Goal: Navigation & Orientation: Find specific page/section

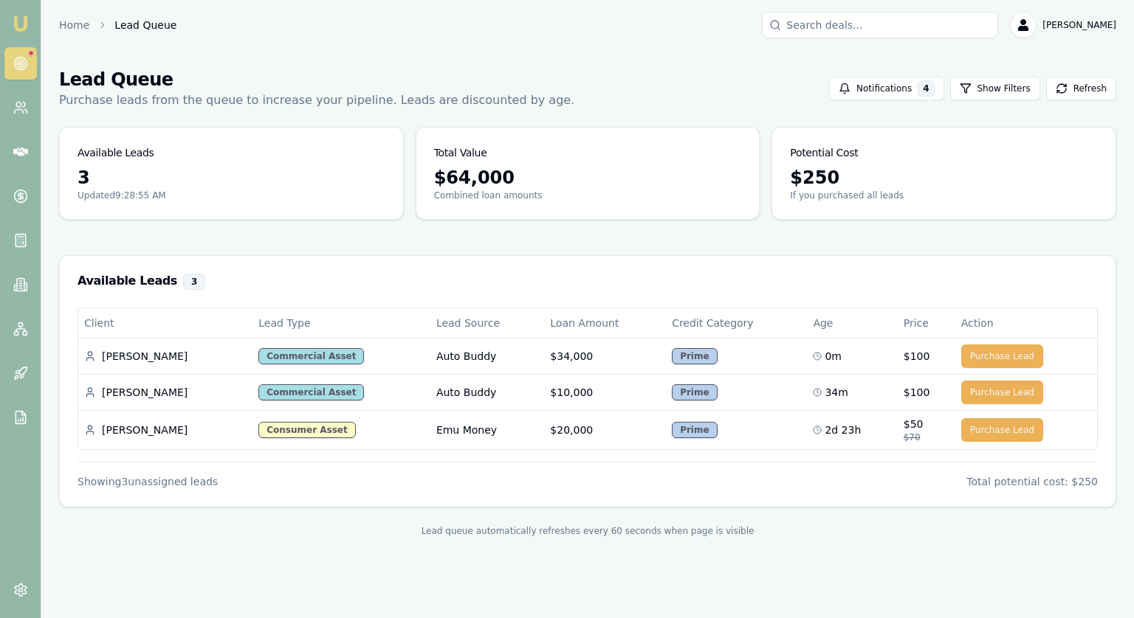
click at [25, 58] on icon at bounding box center [20, 63] width 15 height 15
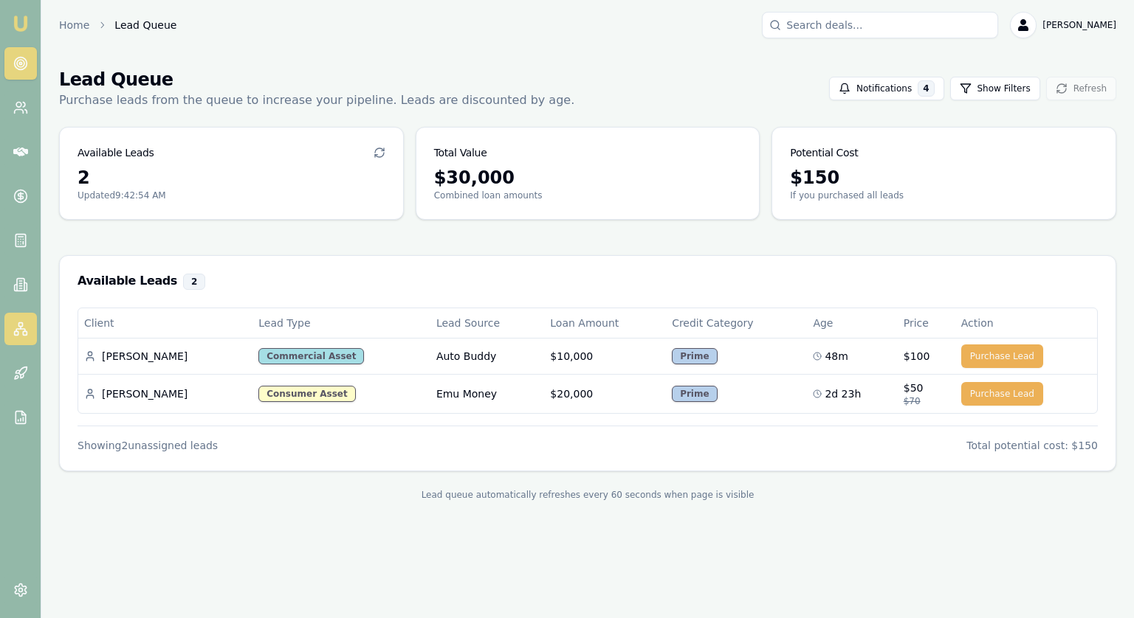
click at [24, 331] on rect at bounding box center [25, 333] width 4 height 4
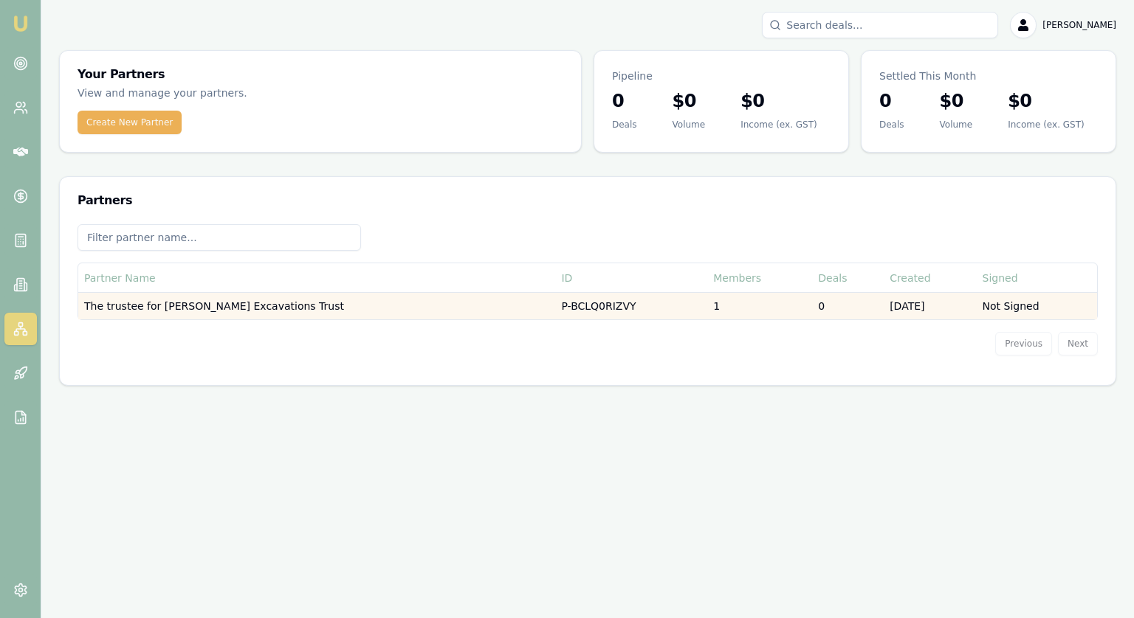
click at [210, 314] on td "The trustee for Usher's Excavations Trust" at bounding box center [316, 306] width 477 height 27
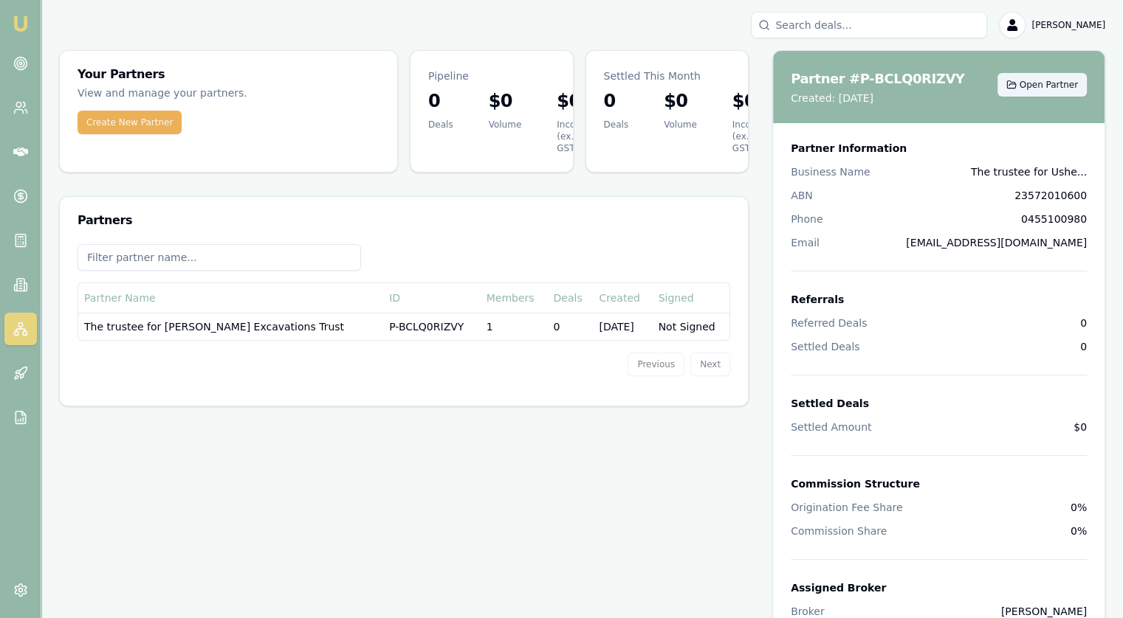
click at [1048, 88] on span "Open Partner" at bounding box center [1048, 85] width 58 height 12
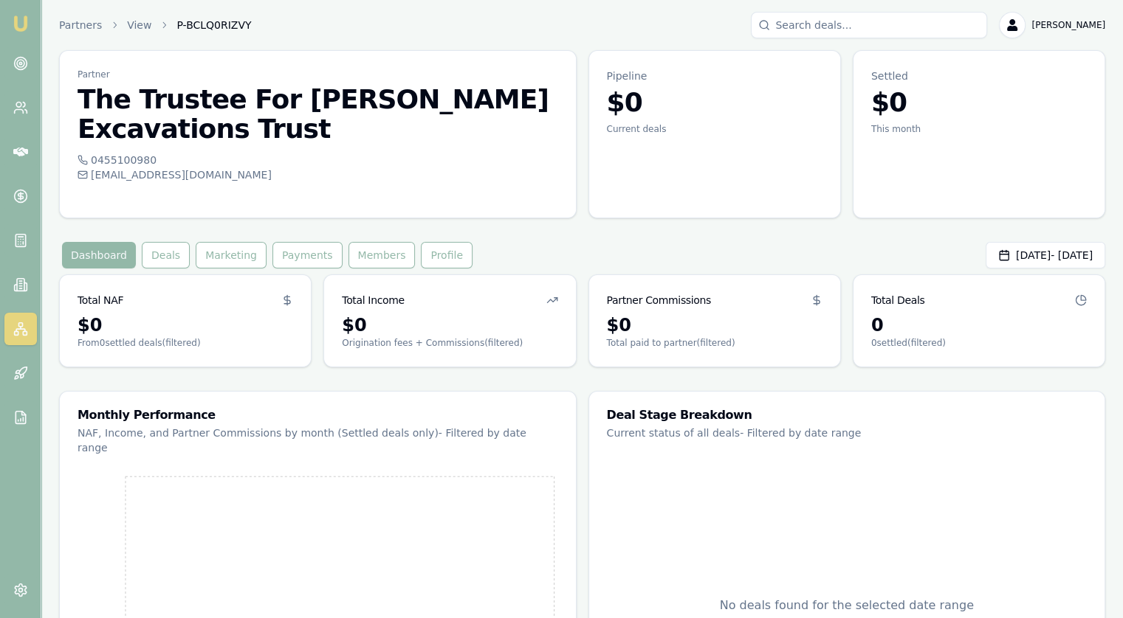
click at [579, 158] on div "Partner The Trustee For Usher's Excavations Trust 0455100980 info@backtoearthmu…" at bounding box center [582, 134] width 1046 height 168
click at [508, 208] on div "Partner The Trustee For Usher's Excavations Trust 0455100980 info@backtoearthmu…" at bounding box center [582, 411] width 1046 height 722
click at [19, 377] on icon at bounding box center [20, 373] width 15 height 15
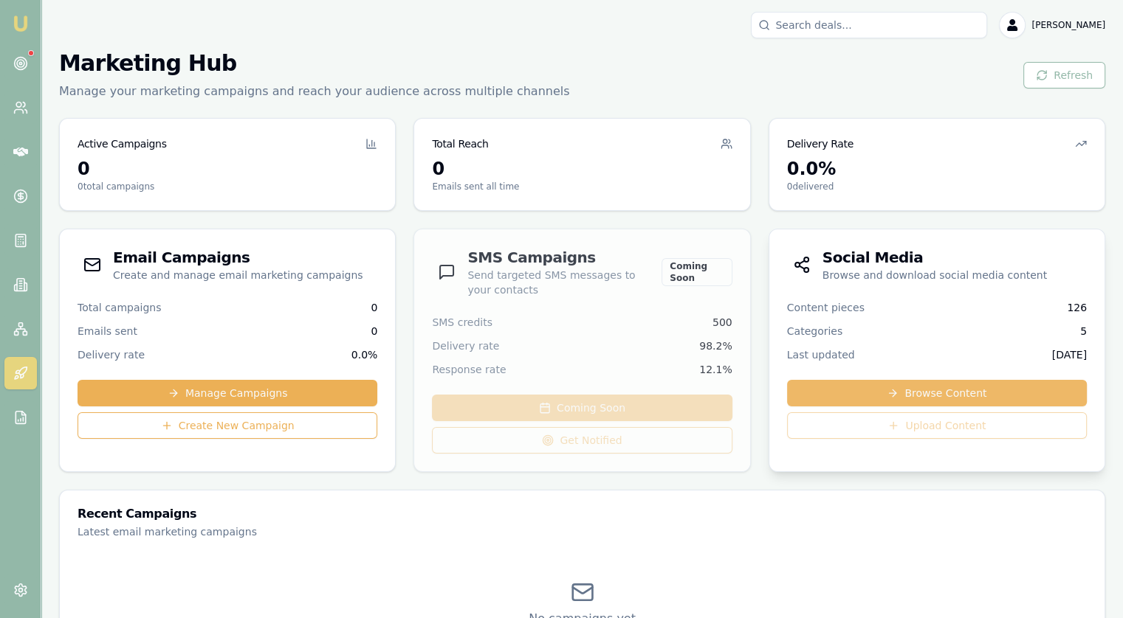
click at [838, 393] on link "Browse Content" at bounding box center [937, 393] width 300 height 27
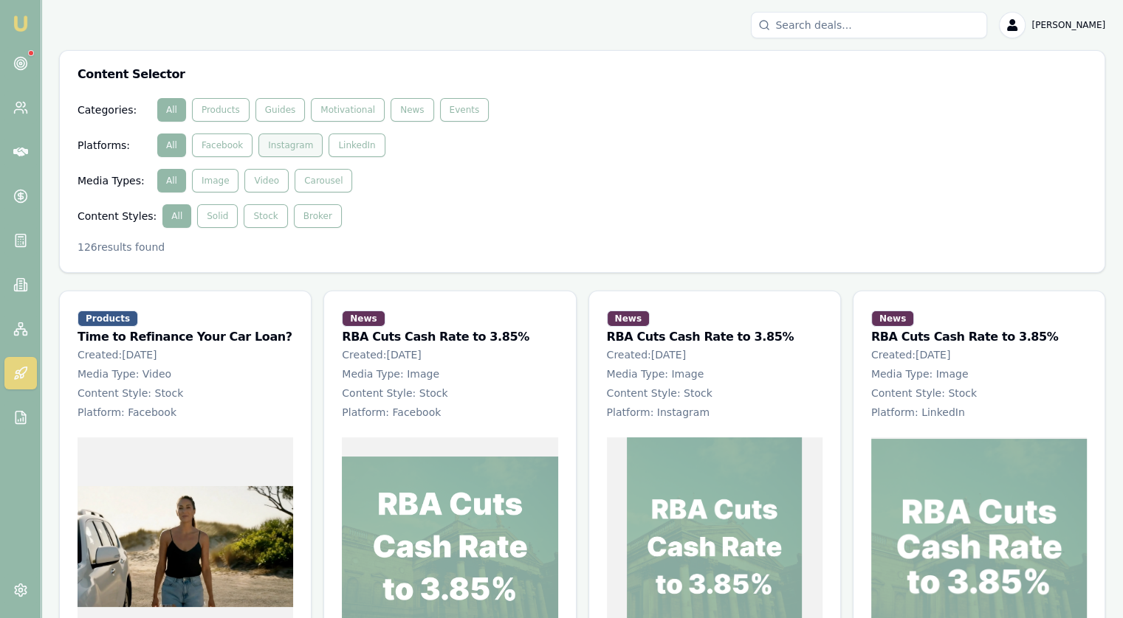
click at [278, 151] on button "Instagram" at bounding box center [290, 146] width 64 height 24
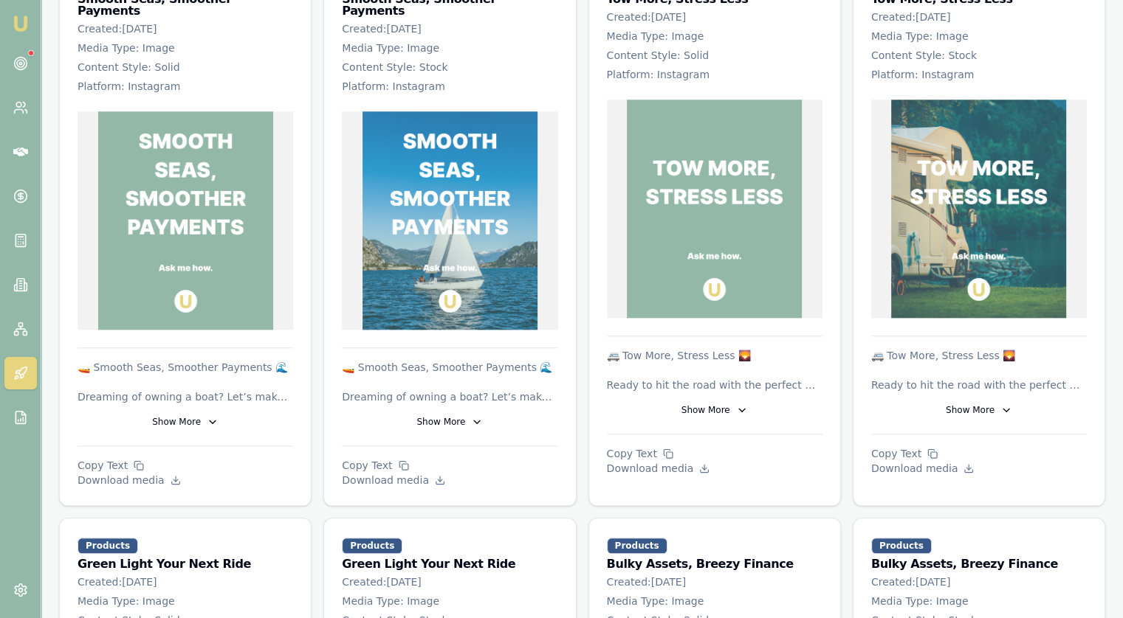
scroll to position [1390, 0]
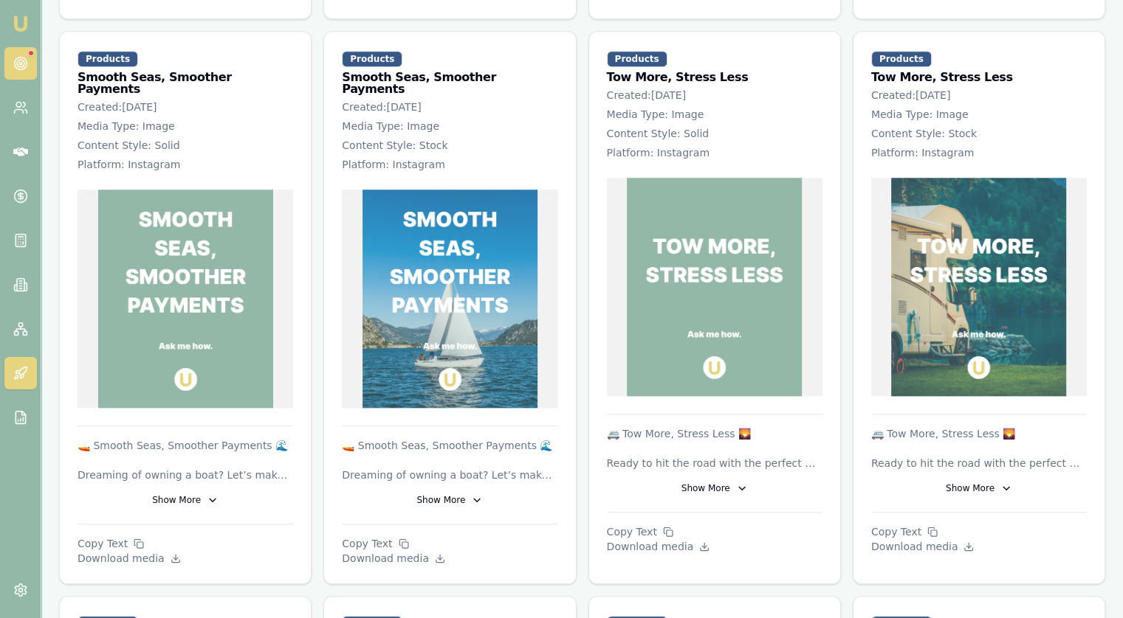
click at [12, 64] on link at bounding box center [20, 63] width 32 height 32
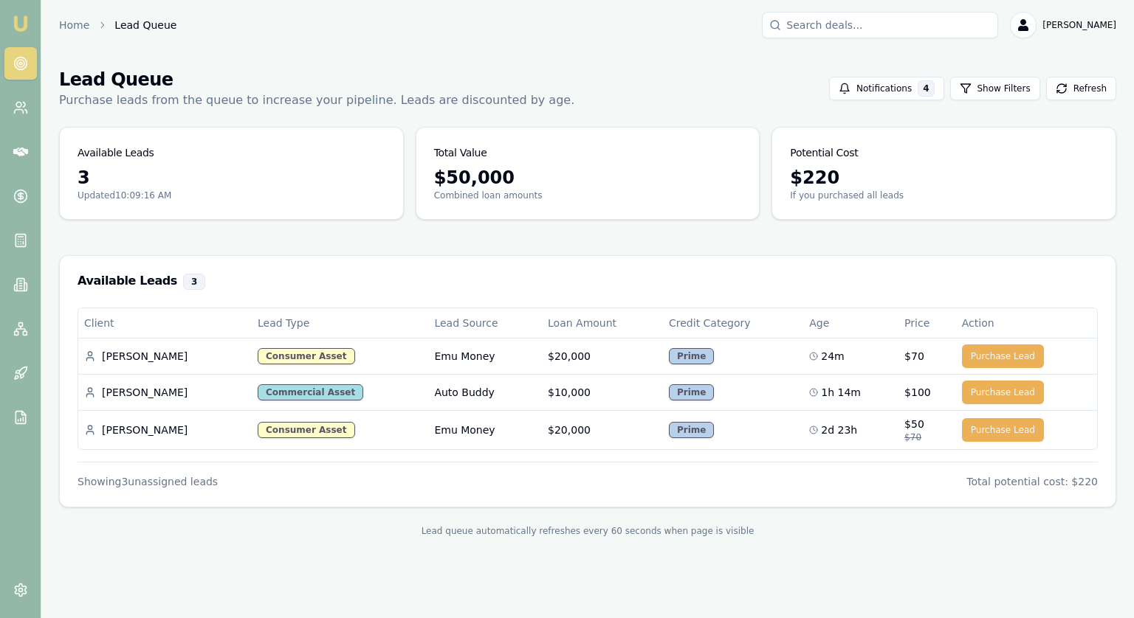
click at [516, 23] on div "Home Lead Queue Jonathan Myers" at bounding box center [587, 25] width 1057 height 27
click at [762, 113] on main "Lead Queue Purchase leads from the queue to increase your pipeline. Leads are d…" at bounding box center [587, 302] width 1092 height 505
click at [762, 109] on main "Lead Queue Purchase leads from the queue to increase your pipeline. Leads are d…" at bounding box center [587, 302] width 1092 height 505
click at [403, 200] on div "Available Leads 3 Updated 10:09:26 AM" at bounding box center [231, 173] width 345 height 93
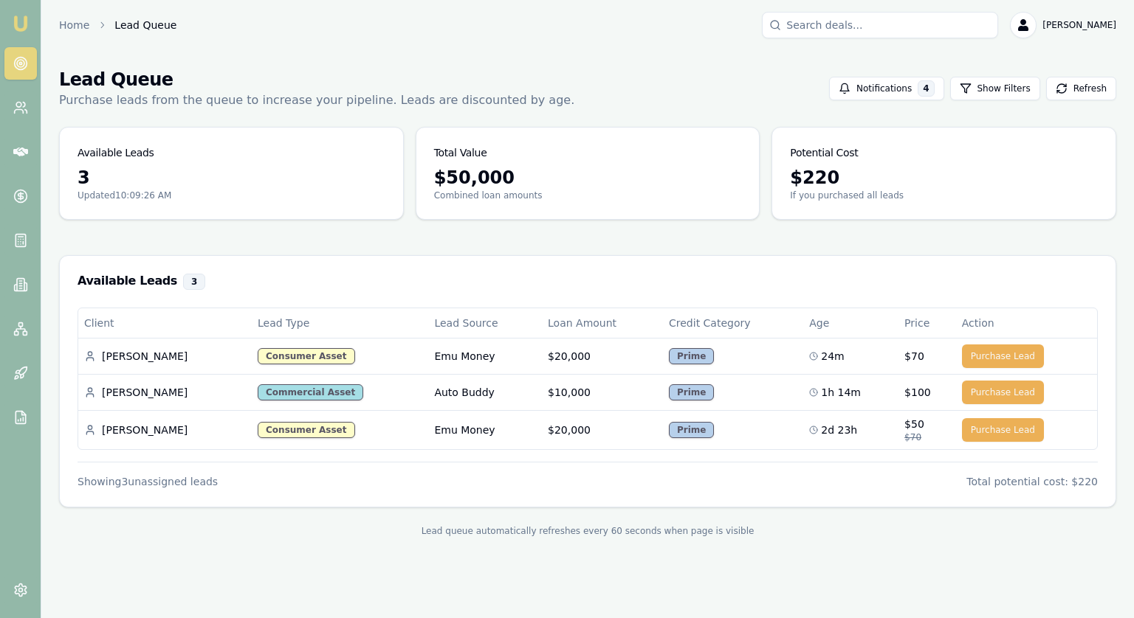
click at [407, 185] on div "Available Leads 3 Updated 10:09:26 AM Total Value $ 50,000 Combined loan amount…" at bounding box center [587, 173] width 1057 height 93
click at [638, 61] on main "Lead Queue Purchase leads from the queue to increase your pipeline. Leads are d…" at bounding box center [587, 302] width 1092 height 505
click at [405, 136] on div "Available Leads 3 Updated 10:09:36 AM Total Value $ 50,000 Combined loan amount…" at bounding box center [587, 173] width 1057 height 93
click at [26, 153] on icon at bounding box center [20, 152] width 15 height 9
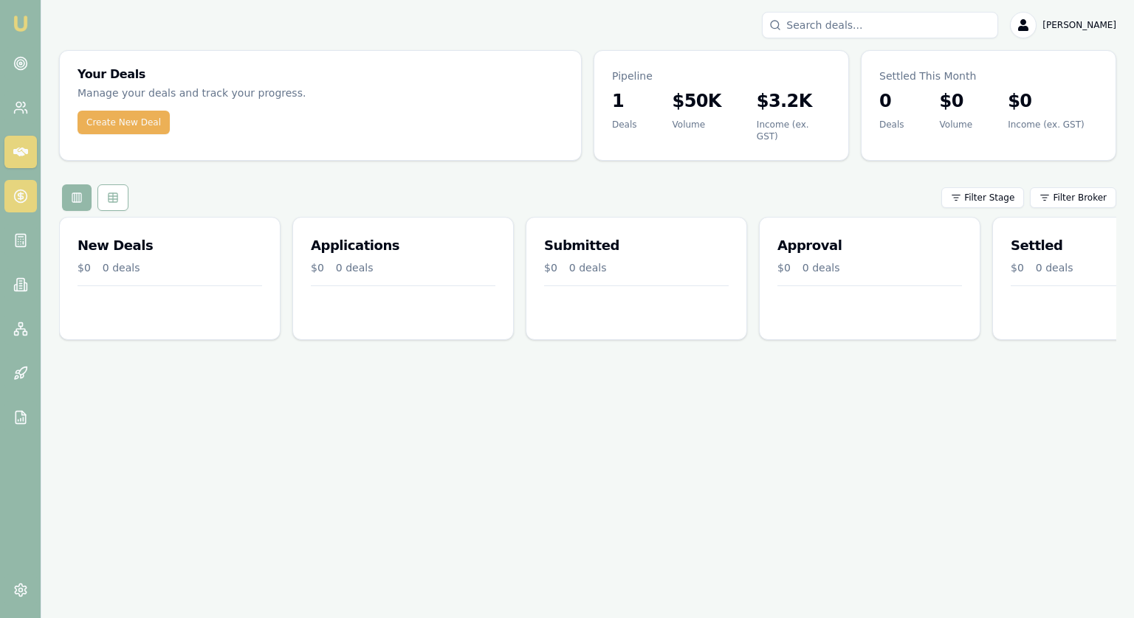
click at [22, 192] on icon at bounding box center [20, 196] width 15 height 15
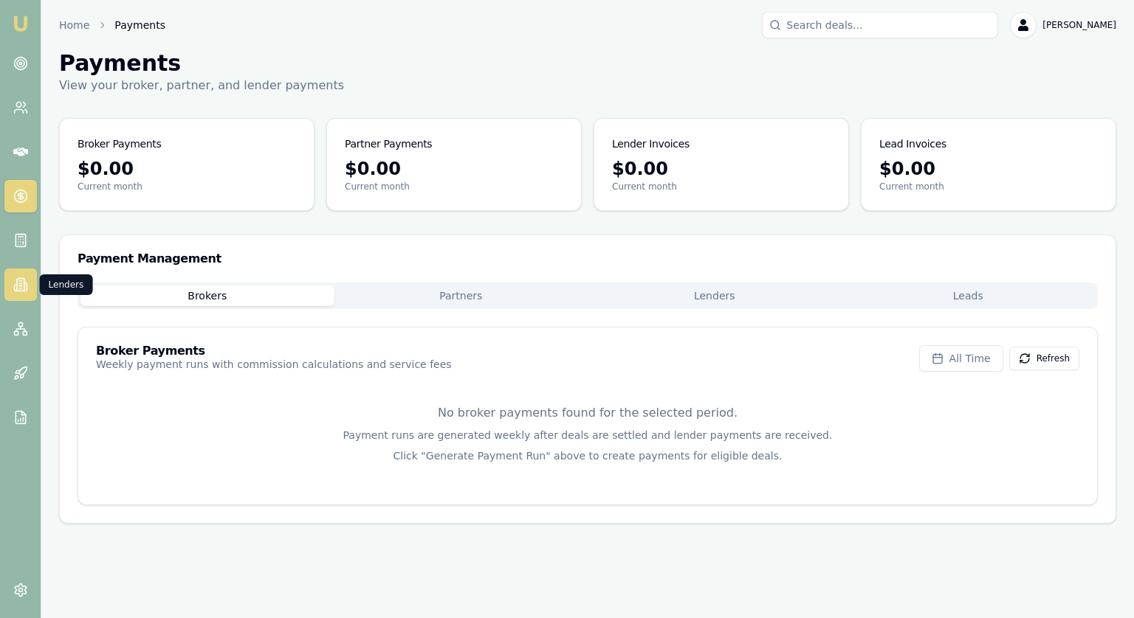
click at [19, 291] on icon at bounding box center [20, 285] width 15 height 15
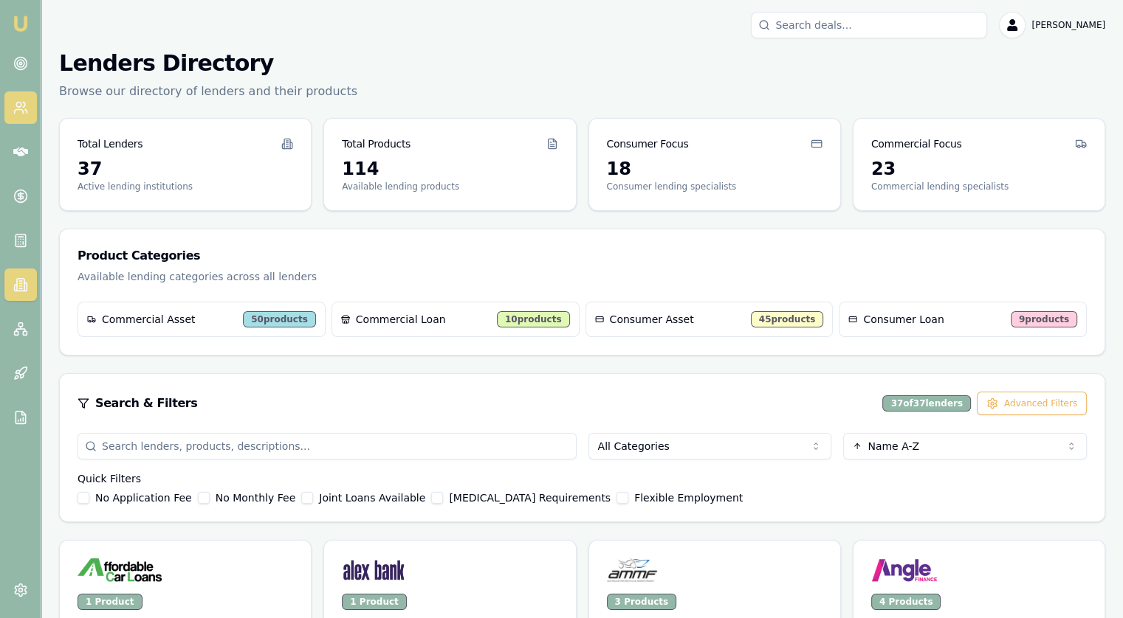
click at [24, 103] on icon at bounding box center [20, 107] width 15 height 15
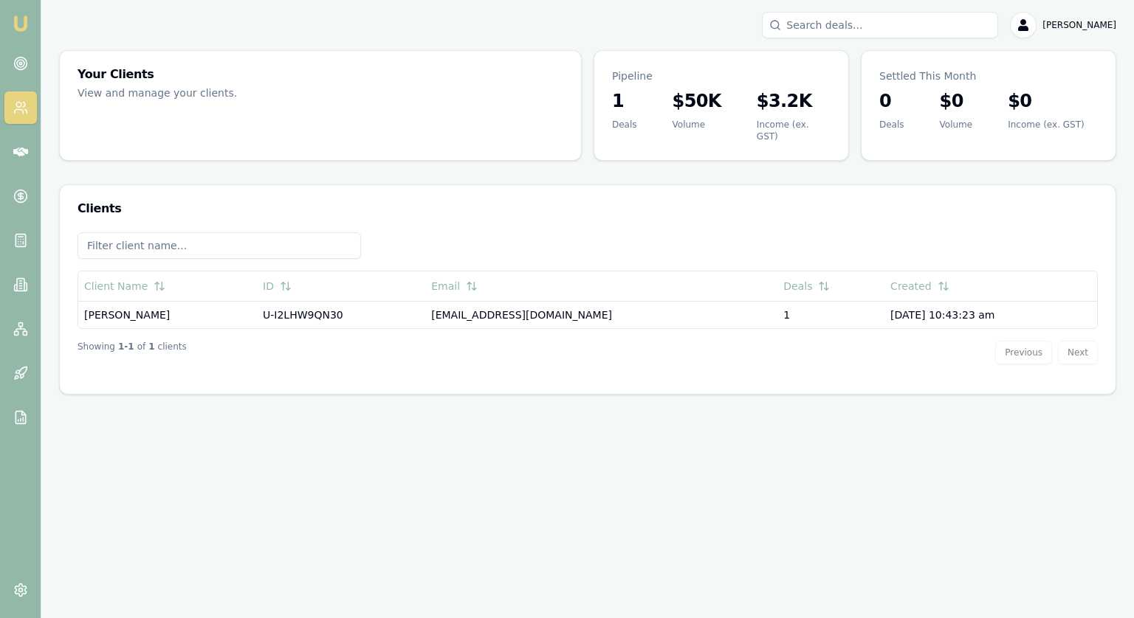
click at [339, 329] on div "Showing 1 - 1 of 1 clients Previous Next" at bounding box center [587, 352] width 1020 height 47
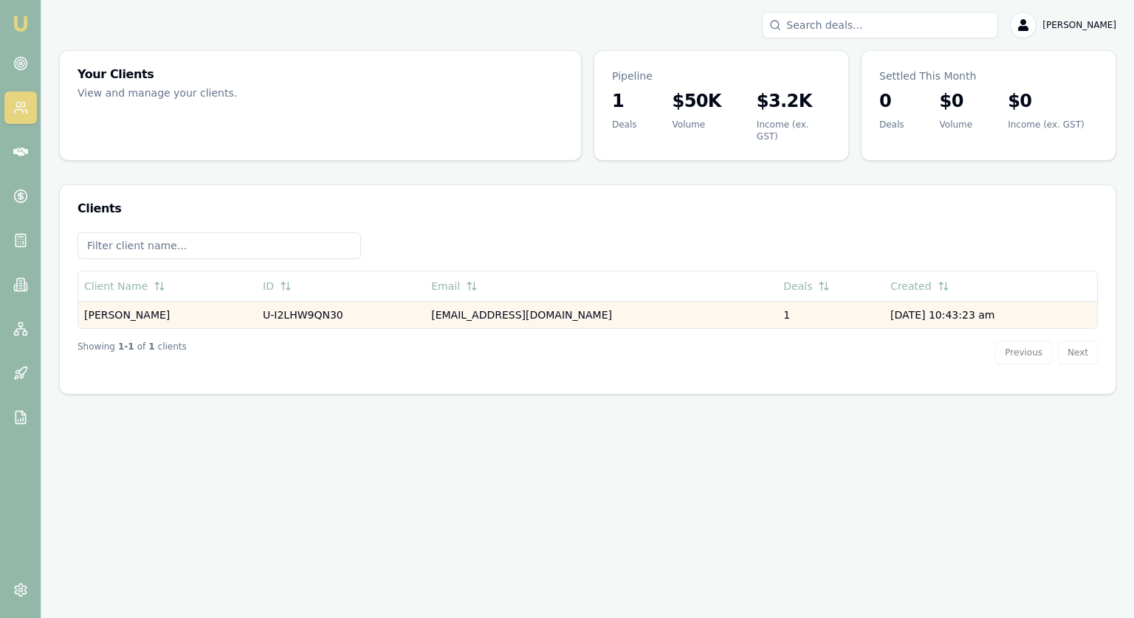
click at [337, 311] on td "U-I2LHW9QN30" at bounding box center [341, 314] width 168 height 27
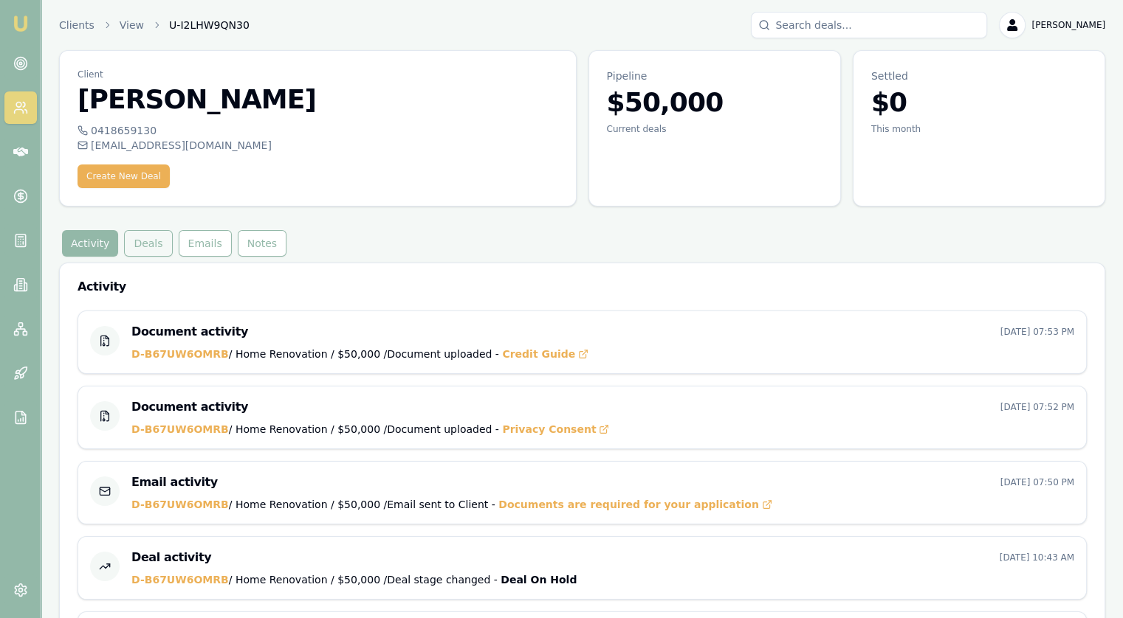
click at [145, 238] on button "Deals" at bounding box center [148, 243] width 48 height 27
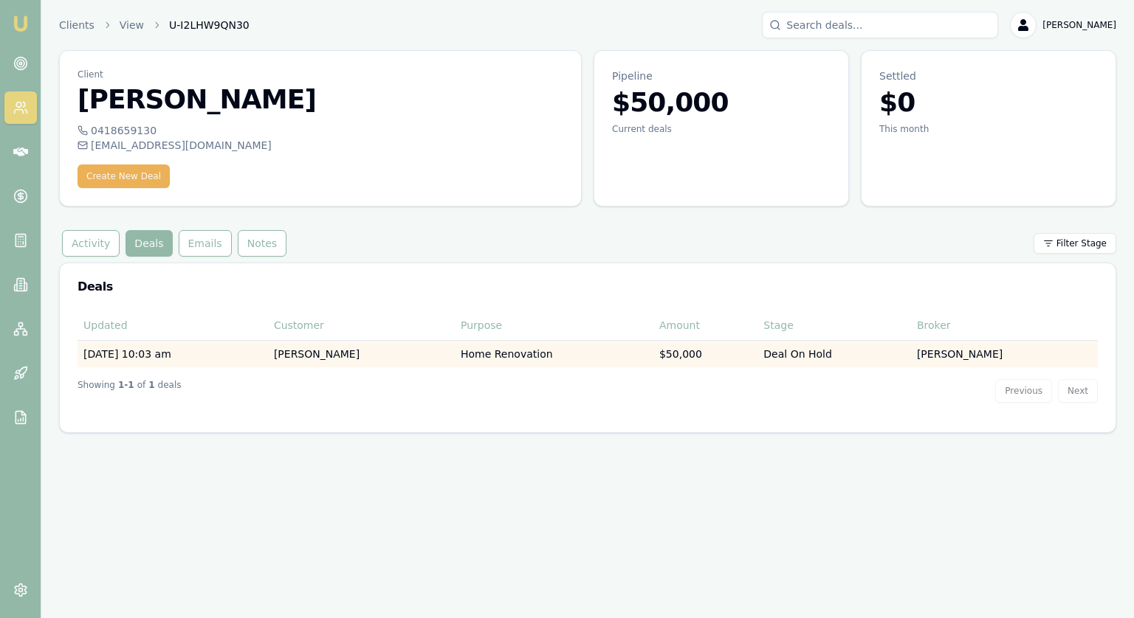
click at [659, 353] on div "$50,000" at bounding box center [705, 354] width 92 height 15
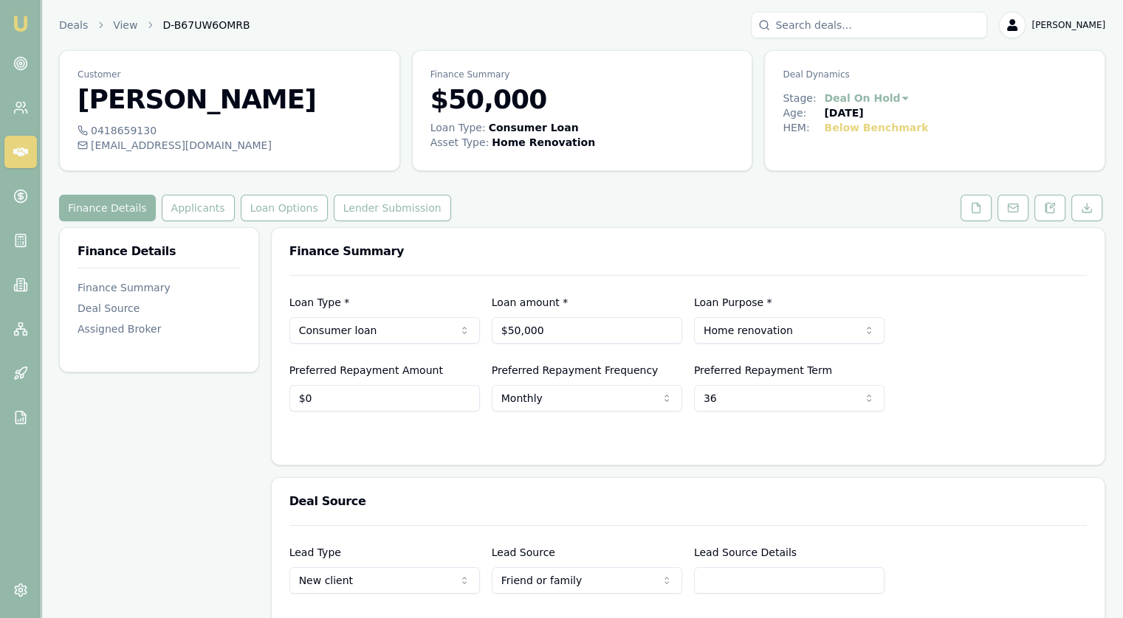
click at [404, 30] on div "Deals View D-B67UW6OMRB Jonathan Myers" at bounding box center [582, 25] width 1046 height 27
click at [501, 193] on div "Customer Jon Test 0418659130 gotnothin@gmail.com Finance Summary $50,000 Loan T…" at bounding box center [582, 447] width 1046 height 795
click at [754, 106] on div "Customer Jon Test 0418659130 gotnothin@gmail.com Finance Summary $50,000 Loan T…" at bounding box center [582, 110] width 1046 height 121
click at [602, 185] on div "Customer Jon Test 0418659130 gotnothin@gmail.com Finance Summary $50,000 Loan T…" at bounding box center [582, 447] width 1046 height 795
click at [192, 478] on div "Finance Details Finance Summary Deal Source Assigned Broker" at bounding box center [159, 536] width 200 height 618
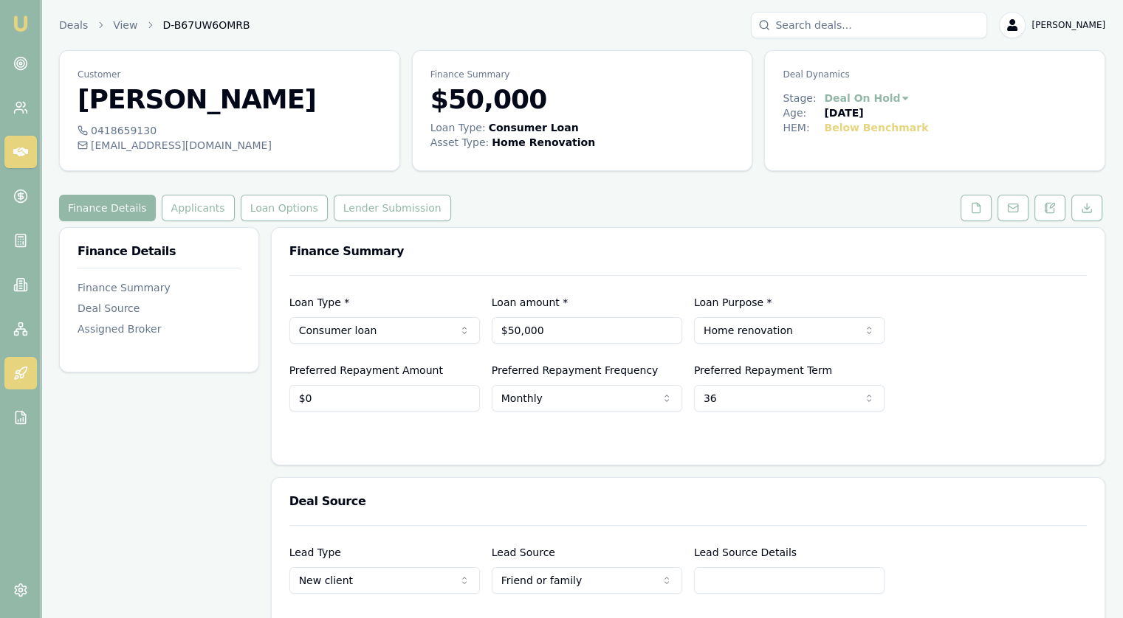
click at [21, 380] on icon at bounding box center [20, 373] width 15 height 15
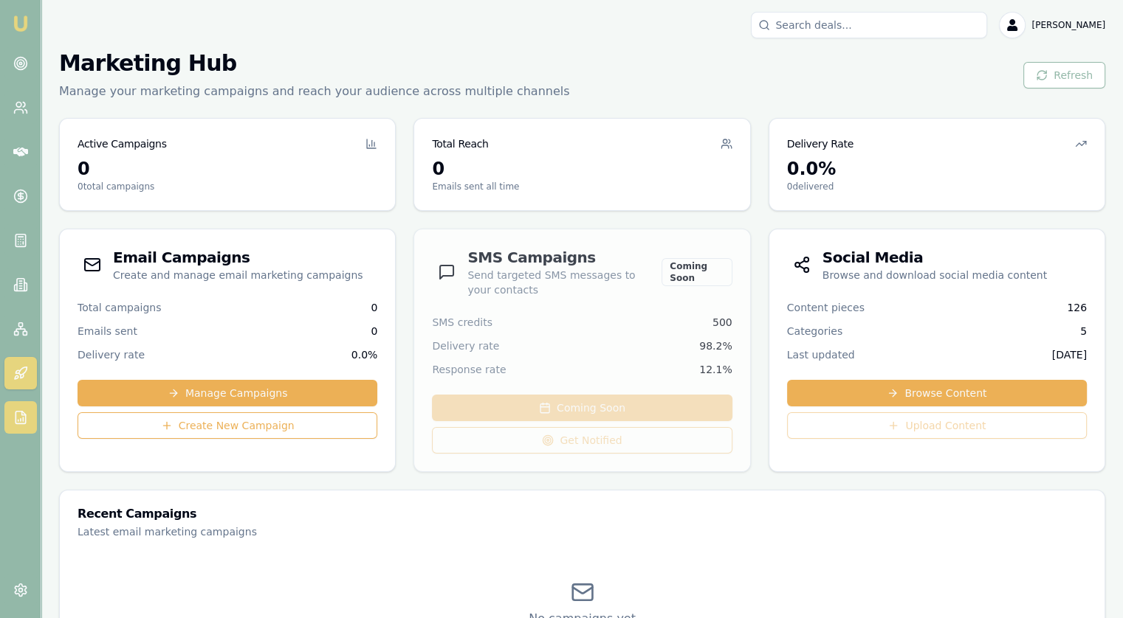
click at [16, 433] on link at bounding box center [20, 417] width 32 height 32
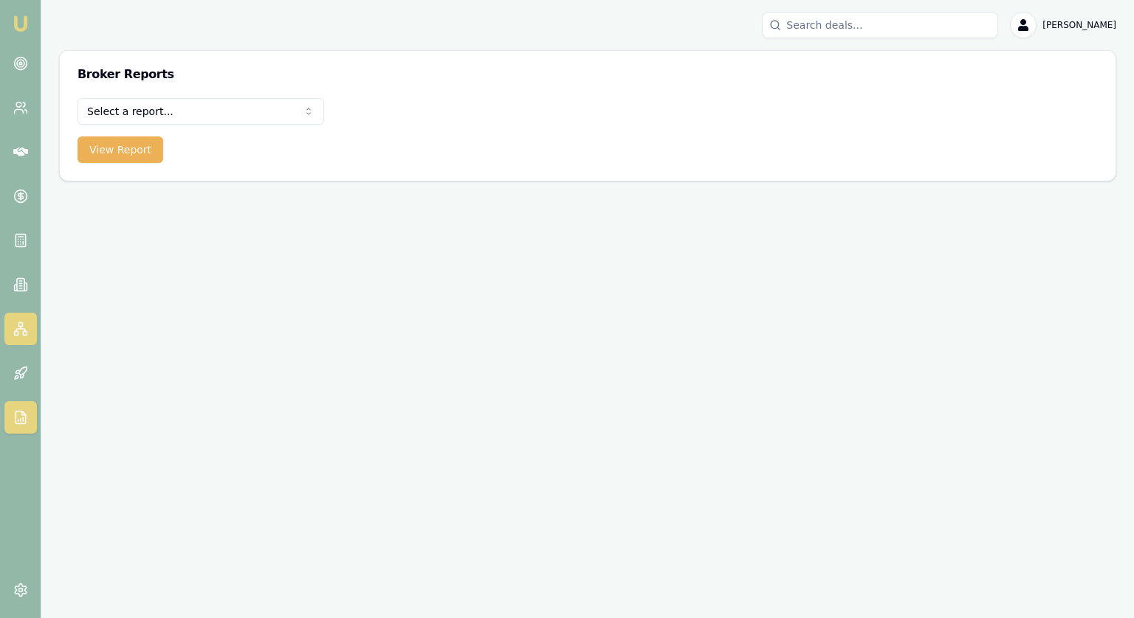
click at [18, 325] on icon at bounding box center [20, 329] width 15 height 15
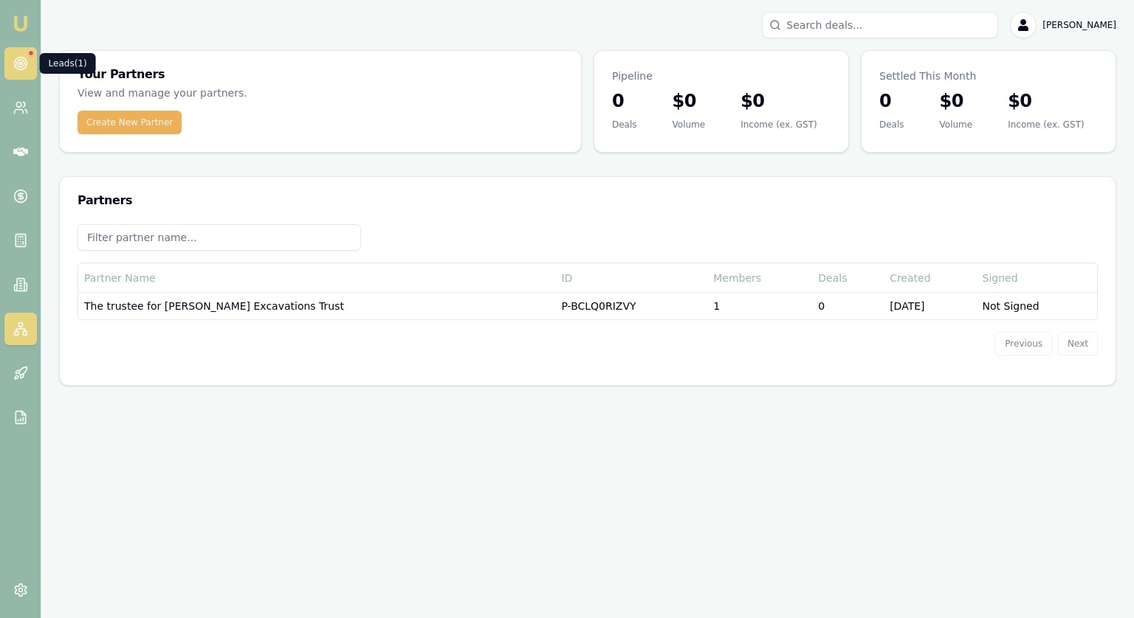
click at [18, 67] on icon at bounding box center [20, 63] width 15 height 15
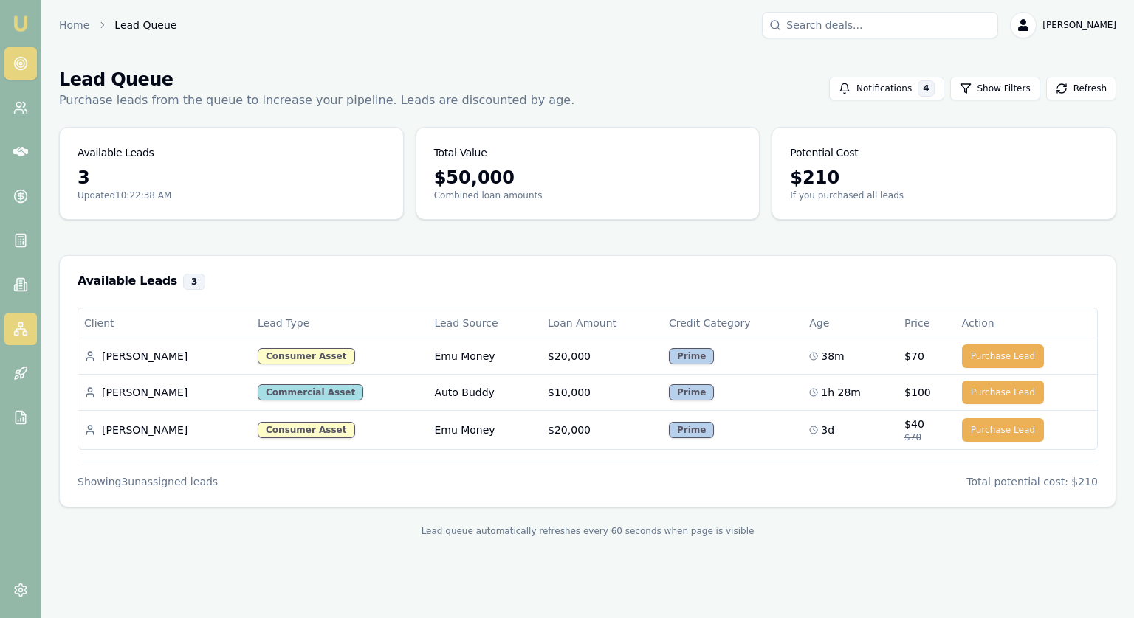
click at [10, 331] on link at bounding box center [20, 329] width 32 height 32
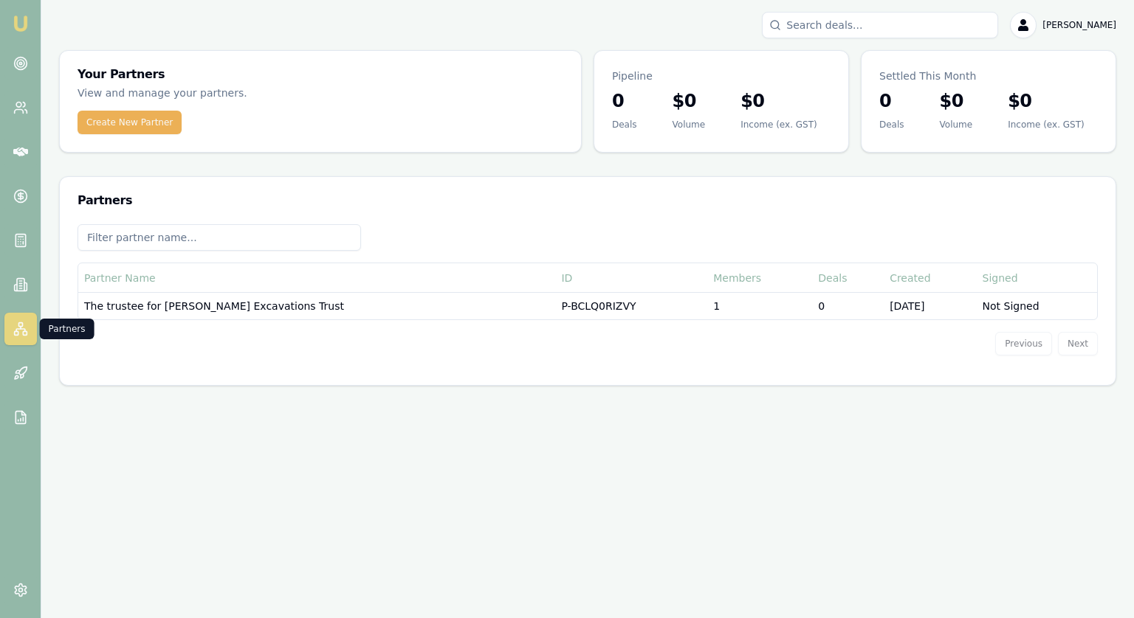
click at [543, 230] on div at bounding box center [587, 243] width 1020 height 38
